Goal: Contribute content: Contribute content

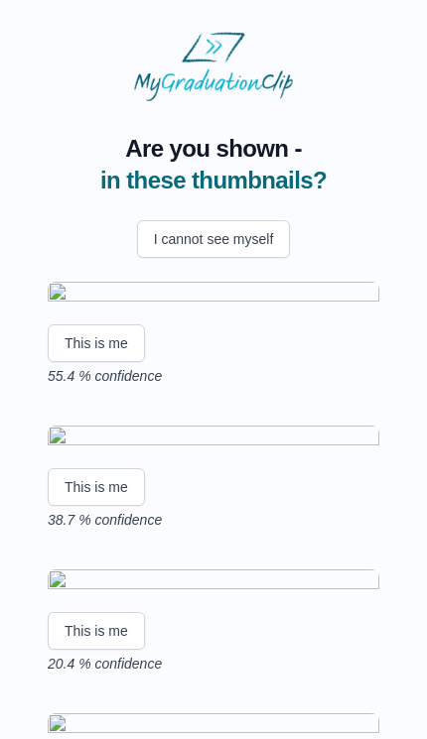
click at [116, 362] on button "This is me" at bounding box center [96, 344] width 97 height 38
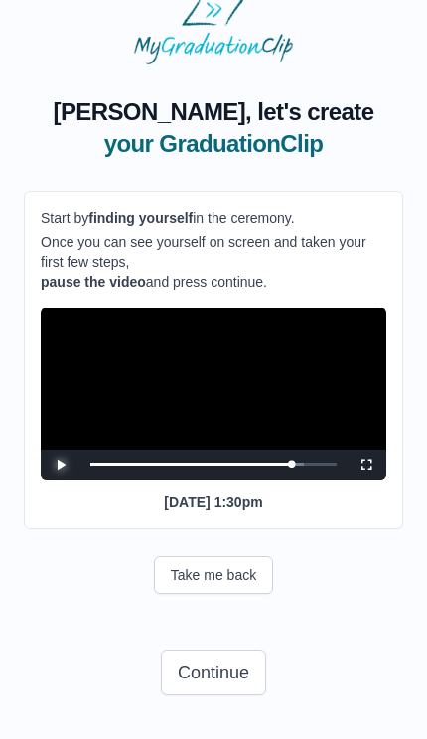
scroll to position [59, 0]
click at [235, 682] on button "Continue" at bounding box center [213, 673] width 105 height 46
click at [240, 670] on button "Continue" at bounding box center [213, 673] width 105 height 46
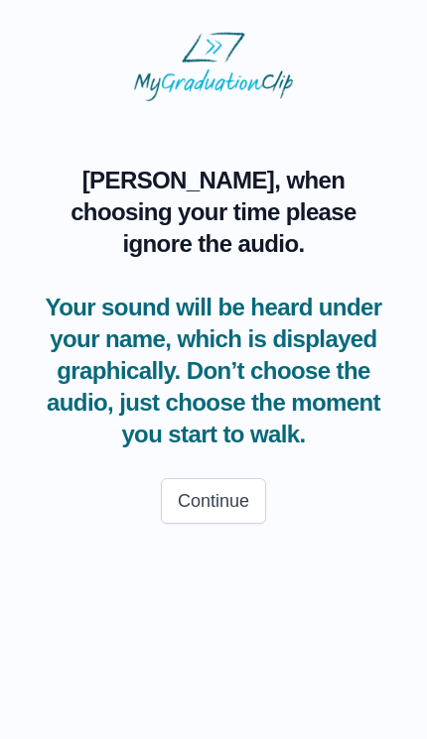
scroll to position [0, 0]
click at [242, 568] on html "Gabriel, when choosing your time please ignore the audio. Your sound will be he…" at bounding box center [213, 284] width 427 height 568
click at [250, 478] on button "Continue" at bounding box center [213, 501] width 105 height 46
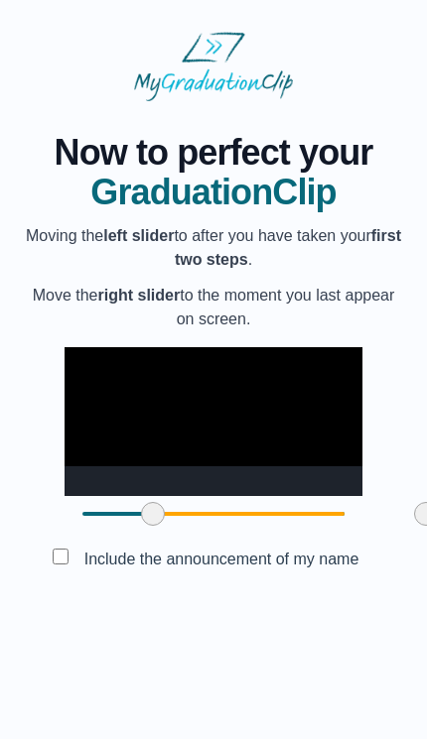
click at [377, 250] on p "Moving the left slider to after you have taken your first two steps ." at bounding box center [213, 248] width 379 height 48
click at [227, 625] on button "Submit" at bounding box center [213, 606] width 77 height 38
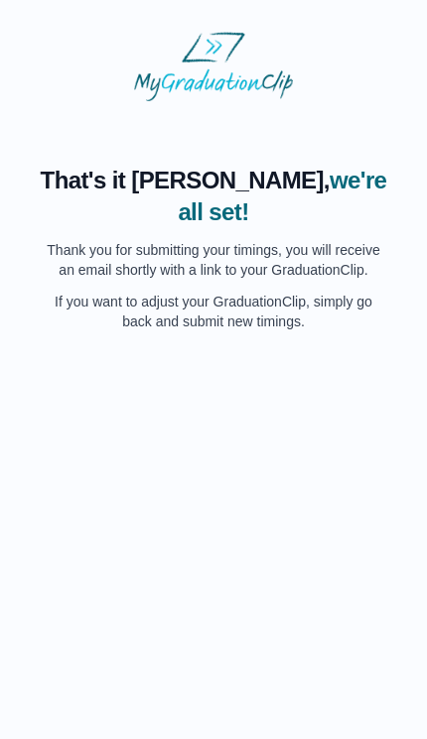
click at [219, 363] on html "That's it Gabriel, we're all set! Thank you for submitting your timings, you wi…" at bounding box center [213, 181] width 427 height 363
